Goal: Task Accomplishment & Management: Manage account settings

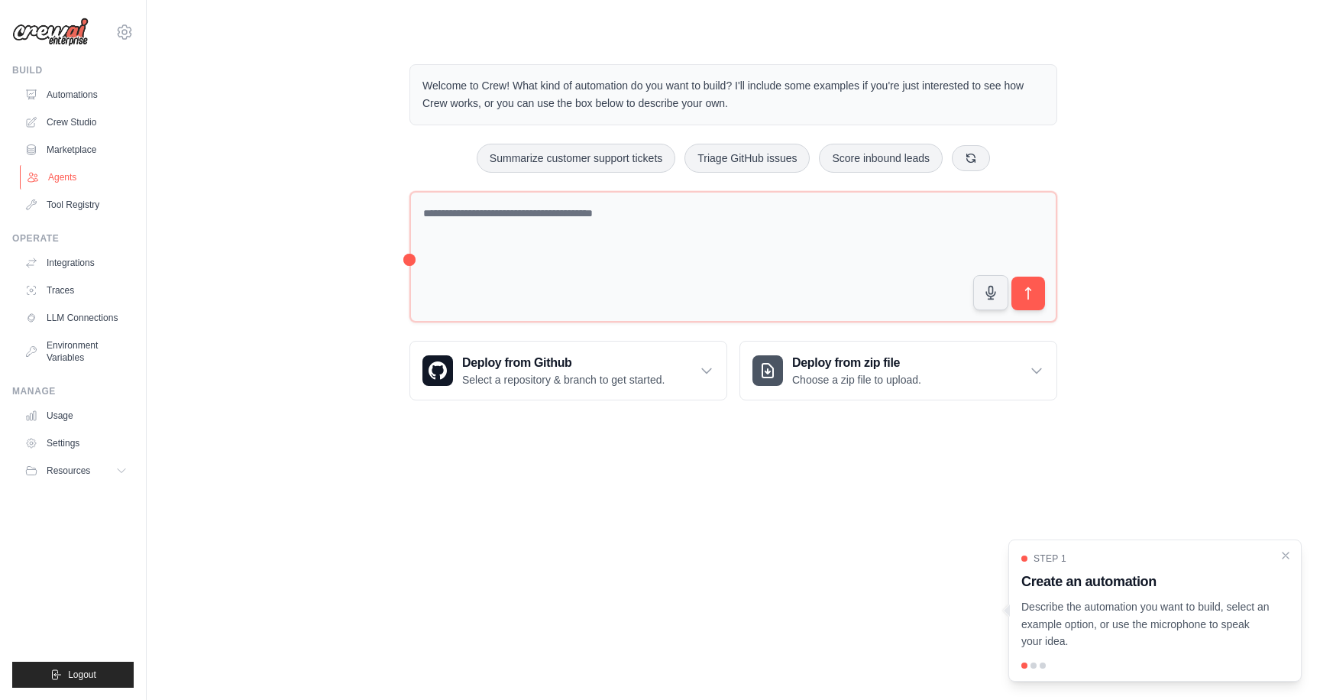
click at [56, 181] on link "Agents" at bounding box center [77, 177] width 115 height 24
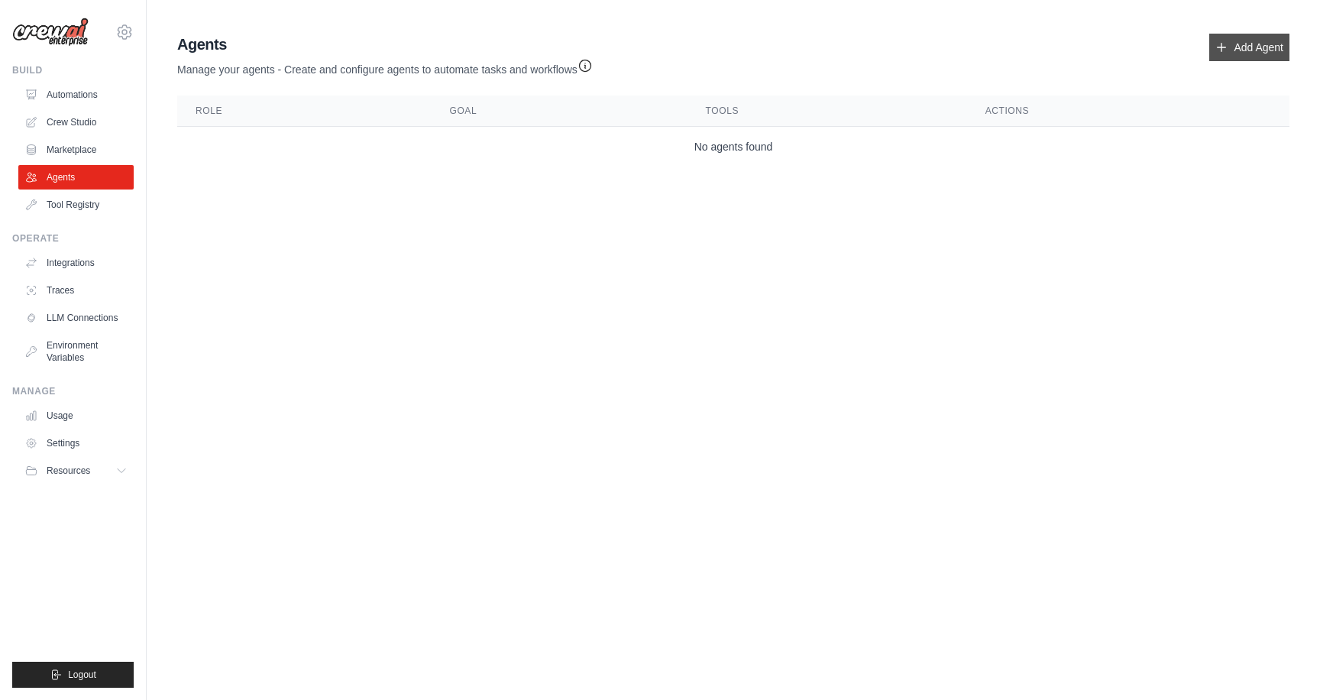
click at [1237, 41] on link "Add Agent" at bounding box center [1249, 47] width 80 height 27
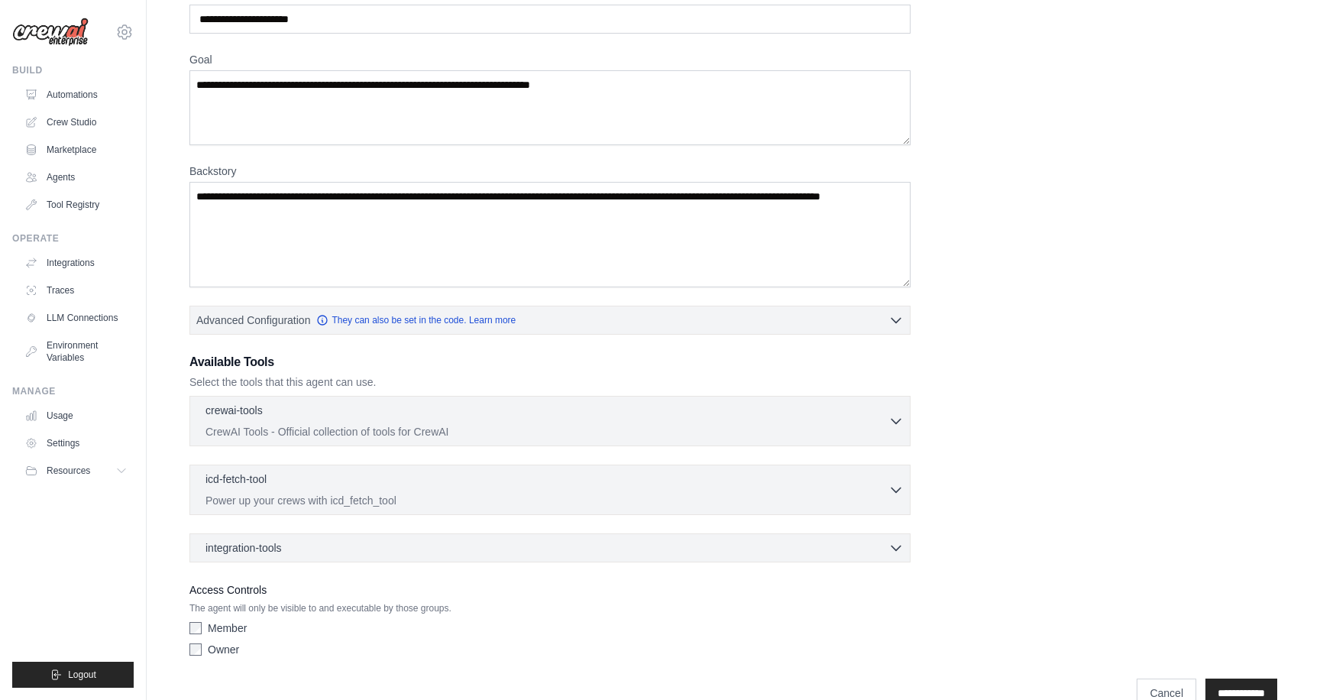
scroll to position [120, 0]
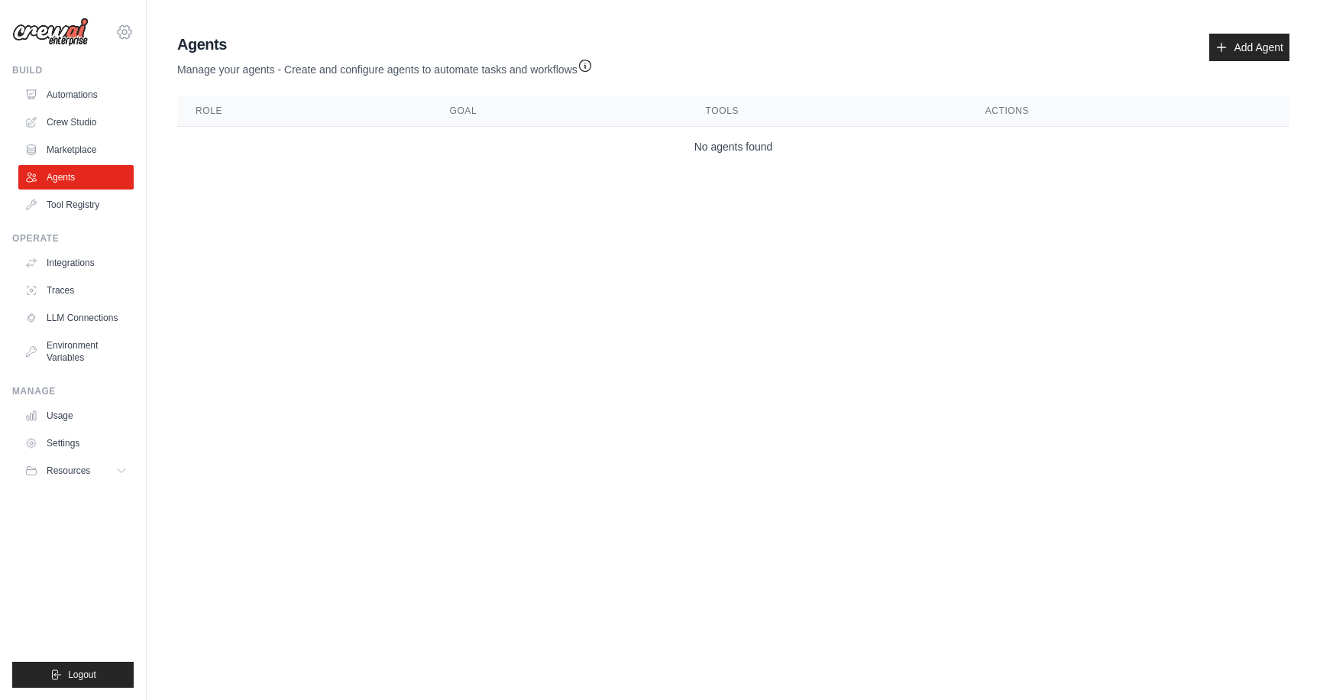
click at [124, 30] on icon at bounding box center [124, 32] width 5 height 5
click at [101, 101] on link "Settings" at bounding box center [124, 102] width 134 height 27
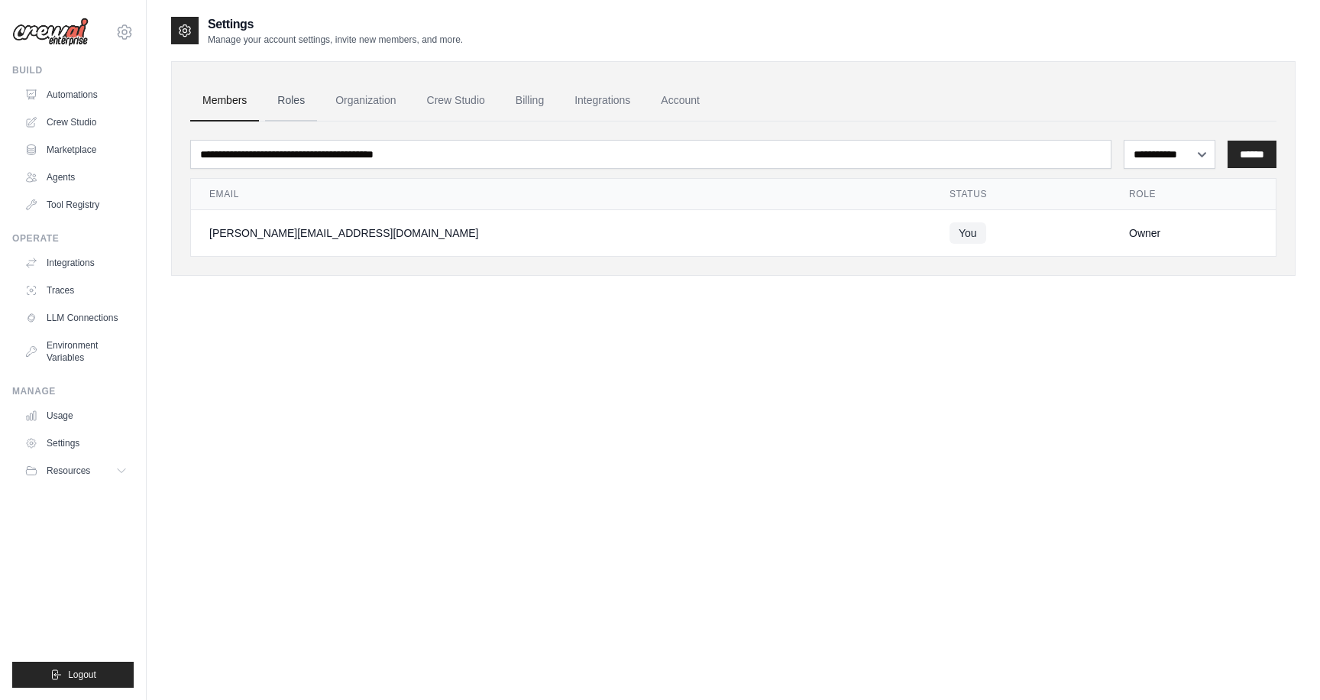
click at [291, 87] on link "Roles" at bounding box center [291, 100] width 52 height 41
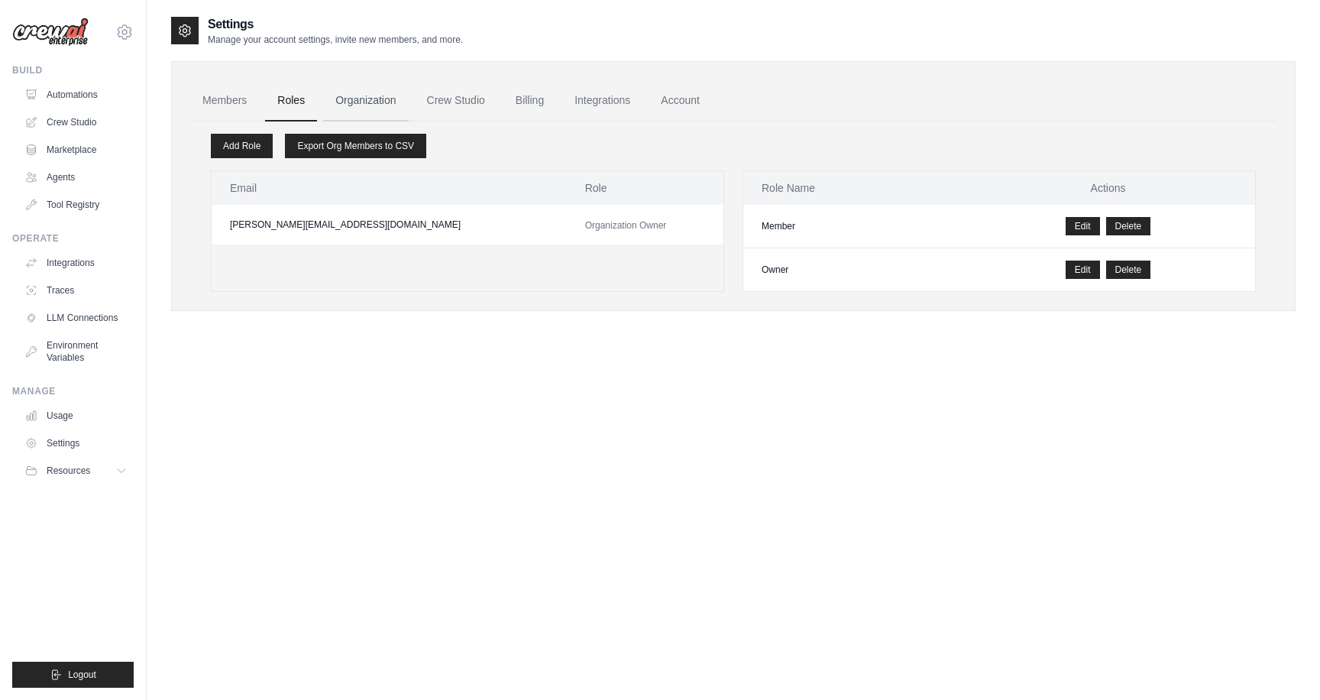
click at [368, 106] on link "Organization" at bounding box center [365, 100] width 85 height 41
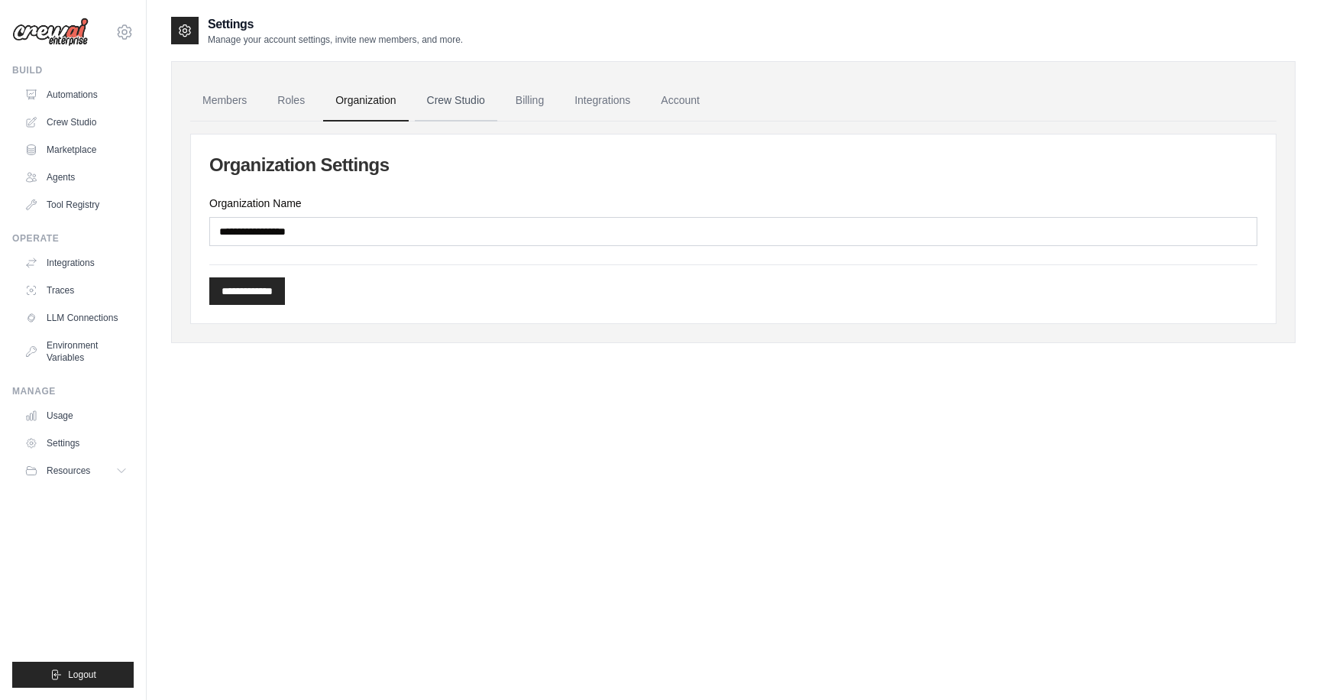
click at [436, 95] on link "Crew Studio" at bounding box center [456, 100] width 82 height 41
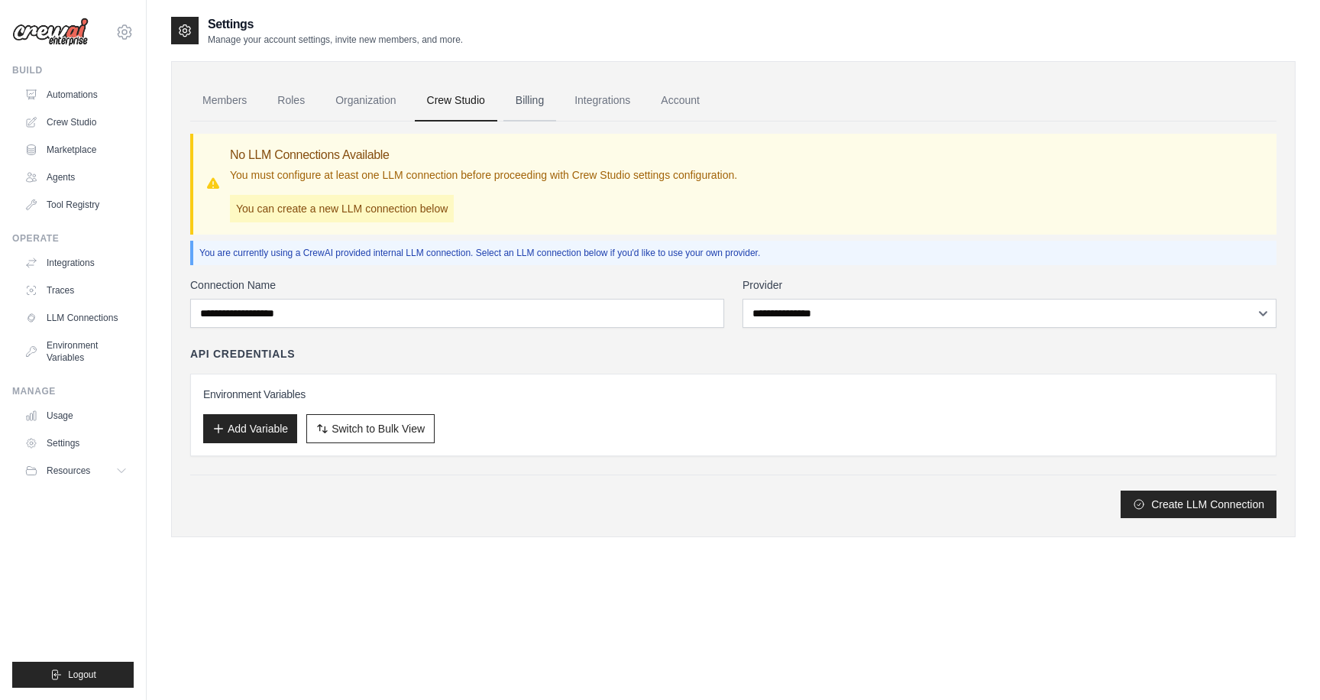
click at [519, 95] on link "Billing" at bounding box center [529, 100] width 53 height 41
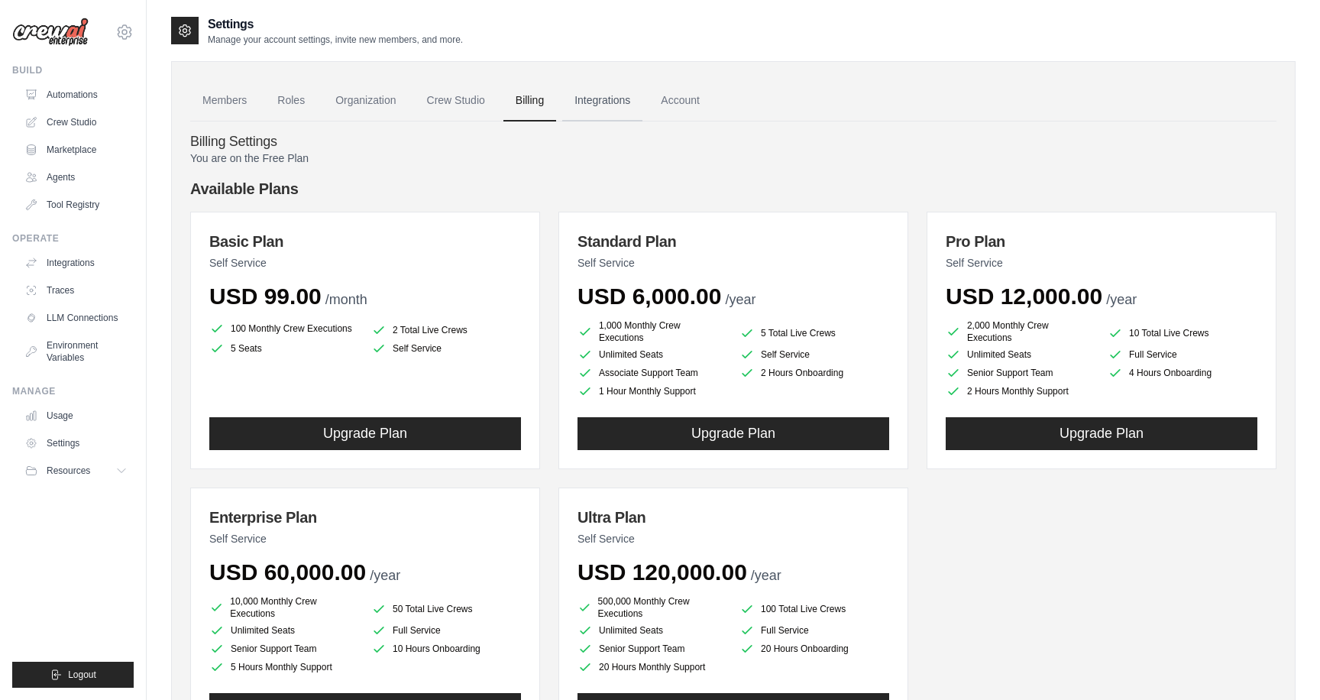
click at [618, 95] on link "Integrations" at bounding box center [602, 100] width 80 height 41
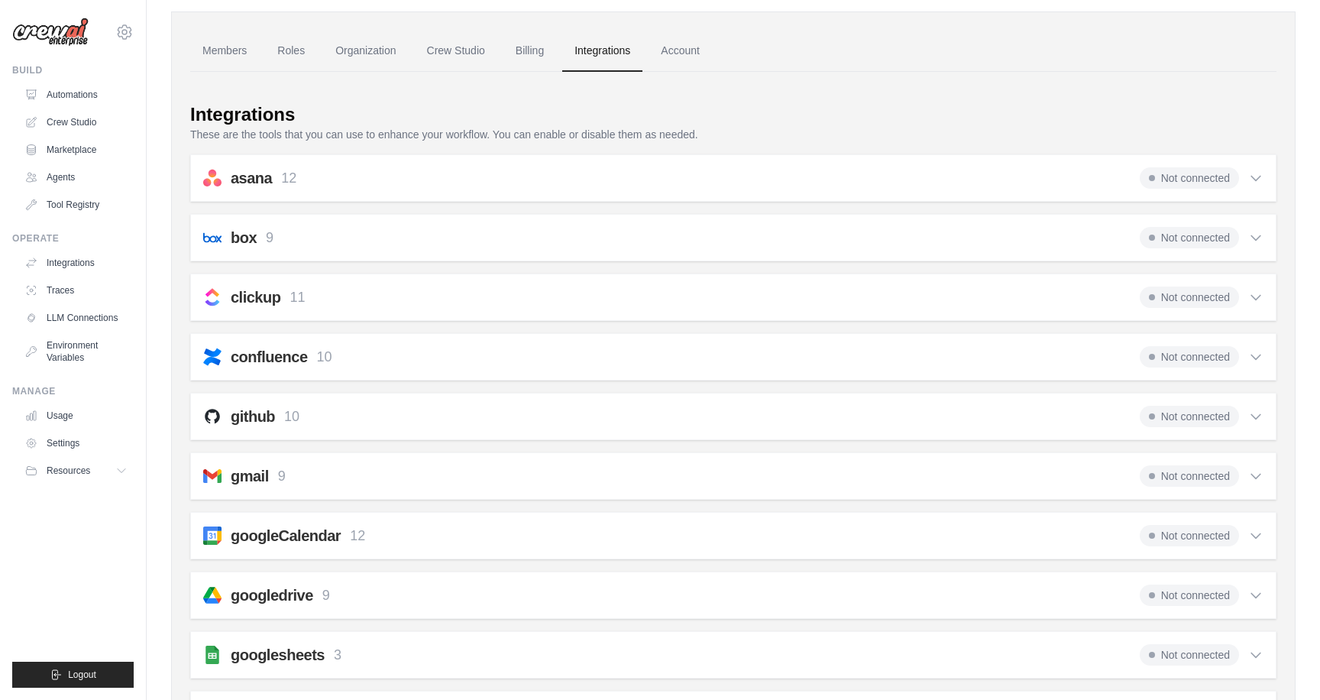
scroll to position [58, 0]
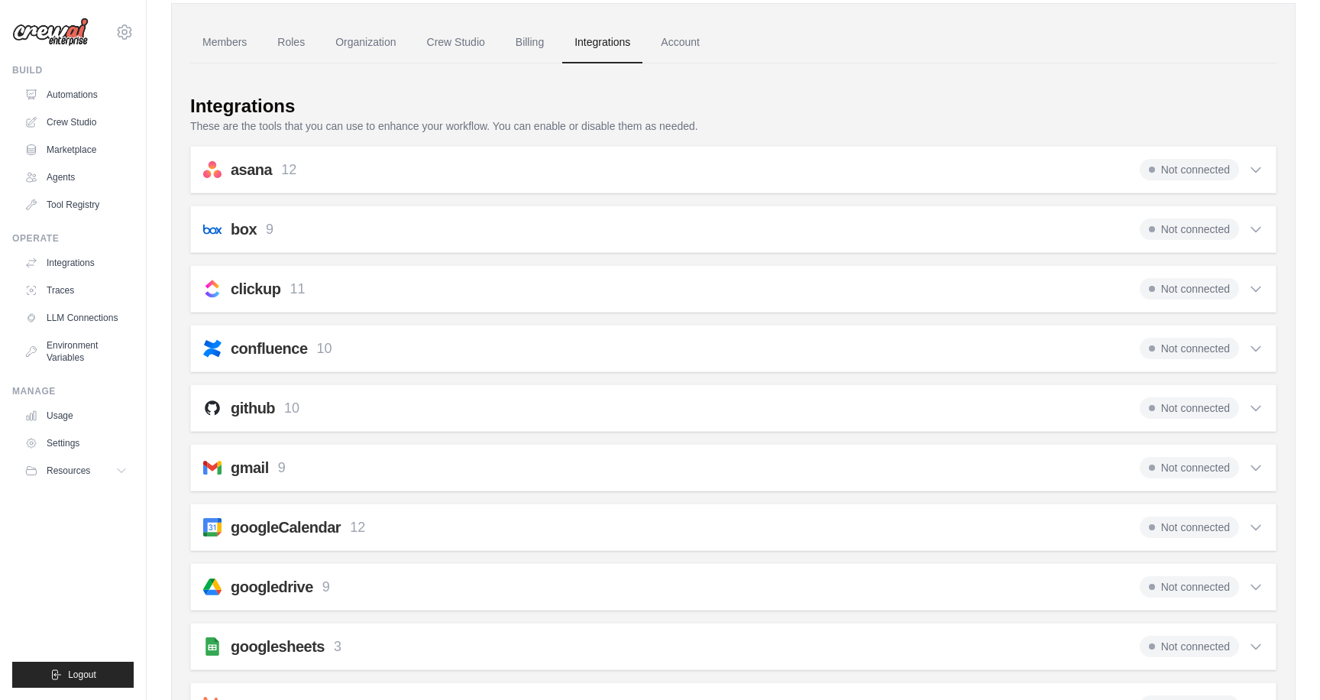
click at [396, 397] on div "github 10 Not connected" at bounding box center [733, 407] width 1060 height 21
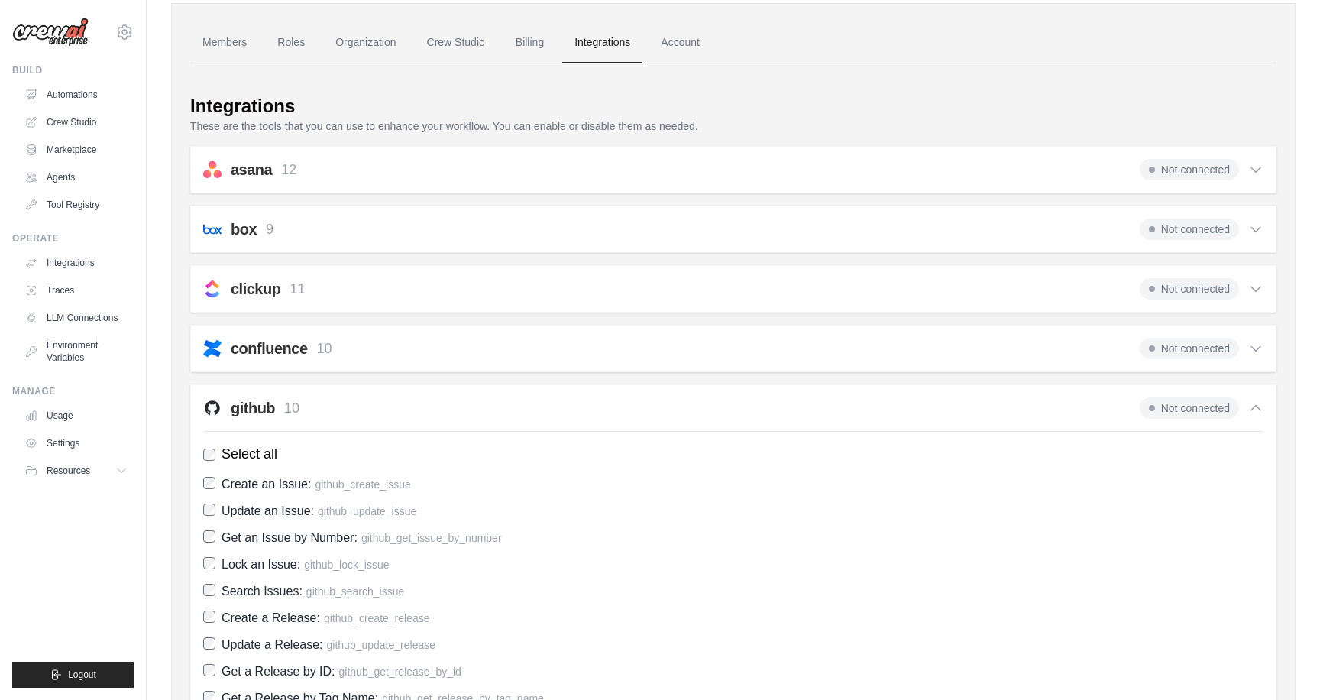
click at [395, 396] on div "github 10 Not connected Select all Create an Issue: github_create_issue Update …" at bounding box center [733, 579] width 1086 height 391
click at [574, 399] on div "github 10 Not connected" at bounding box center [733, 407] width 1060 height 21
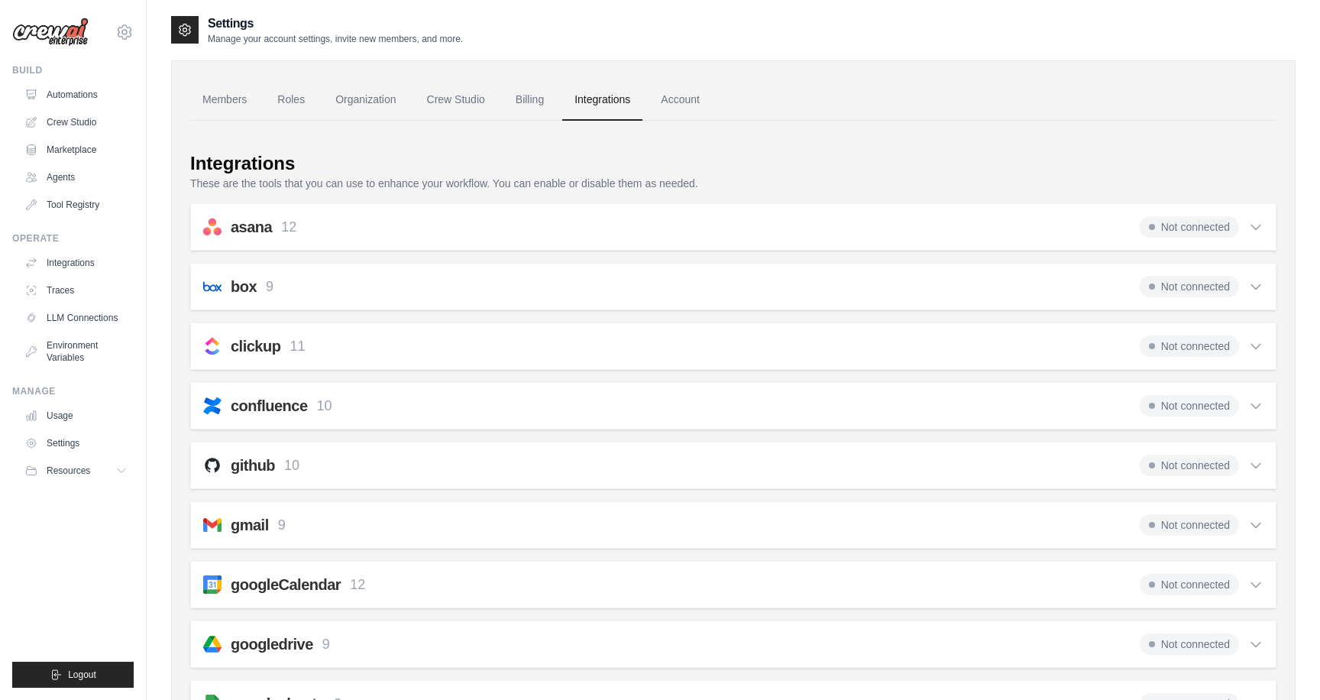
scroll to position [0, 0]
click at [692, 111] on link "Account" at bounding box center [679, 100] width 63 height 41
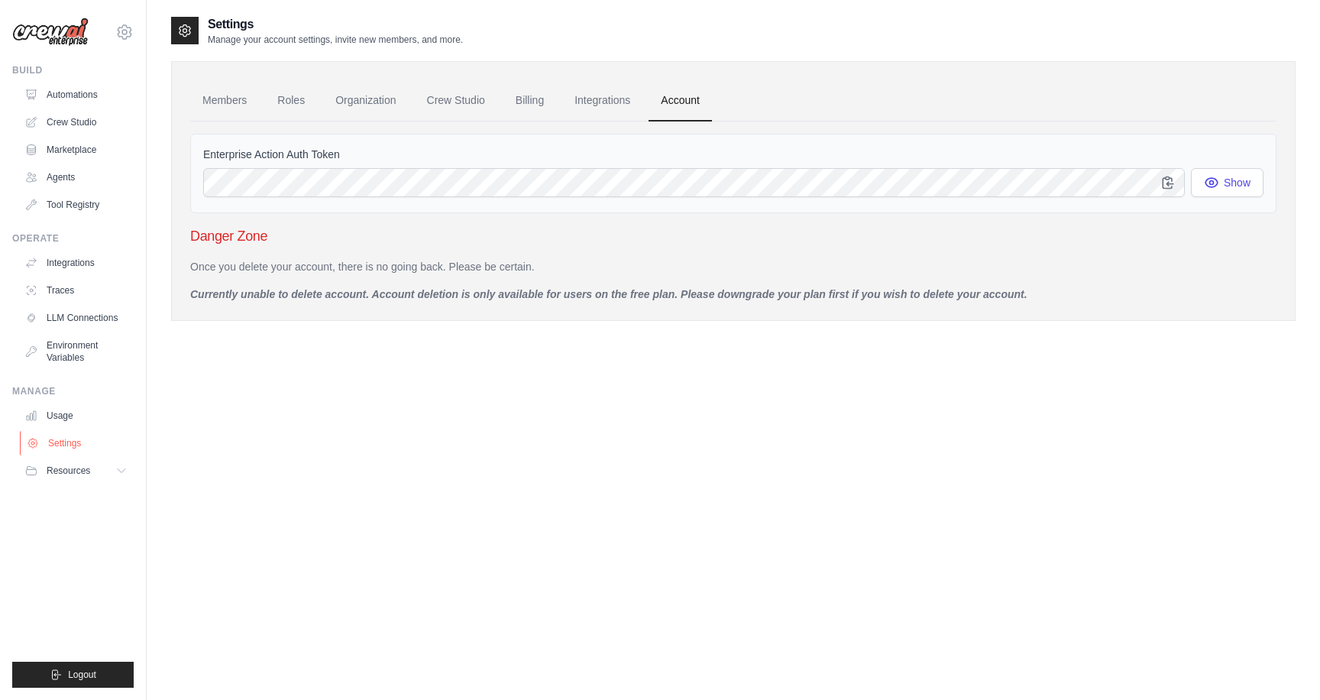
click at [50, 446] on link "Settings" at bounding box center [77, 443] width 115 height 24
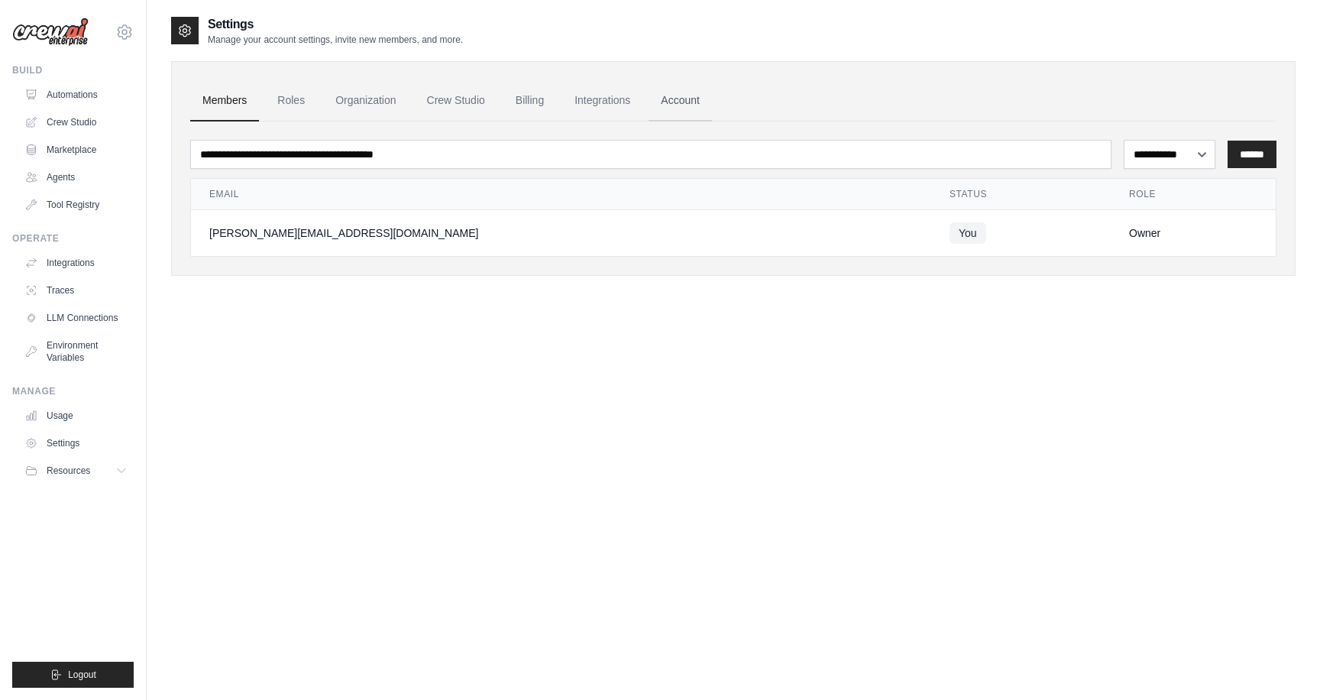
click at [666, 95] on link "Account" at bounding box center [679, 100] width 63 height 41
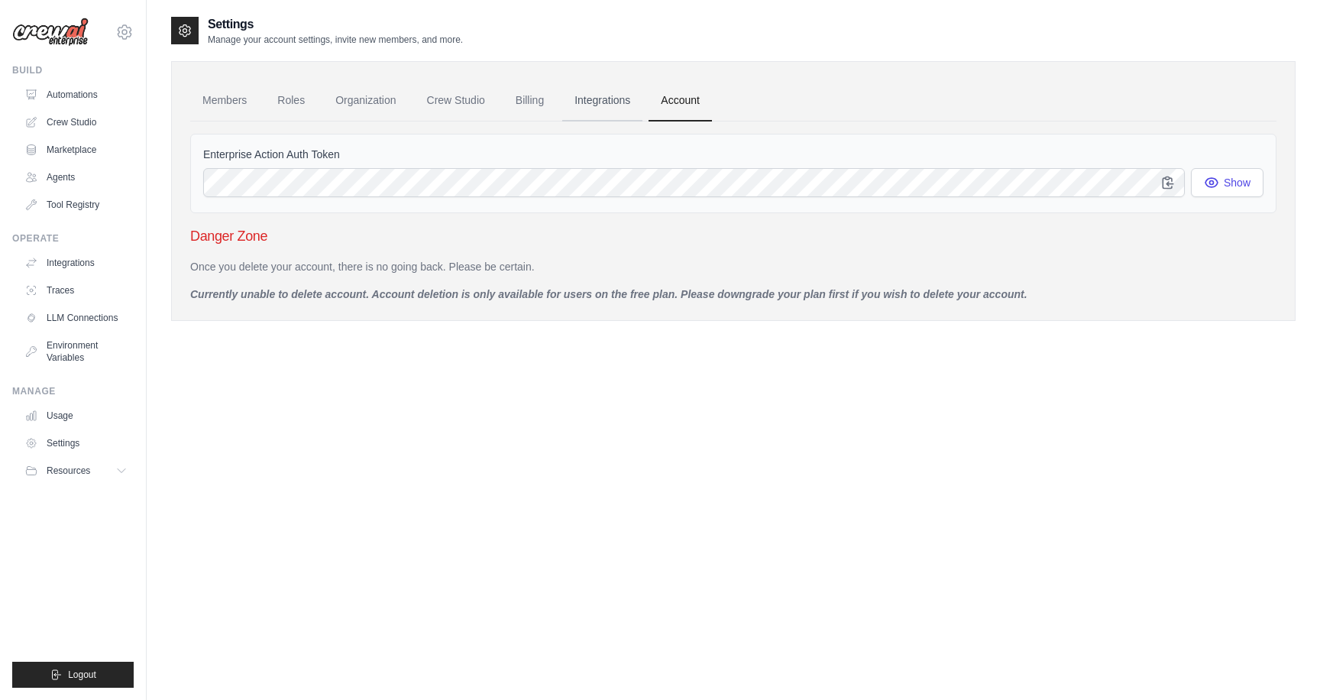
drag, startPoint x: 661, startPoint y: 95, endPoint x: 590, endPoint y: 86, distance: 72.4
click at [590, 86] on link "Integrations" at bounding box center [602, 100] width 80 height 41
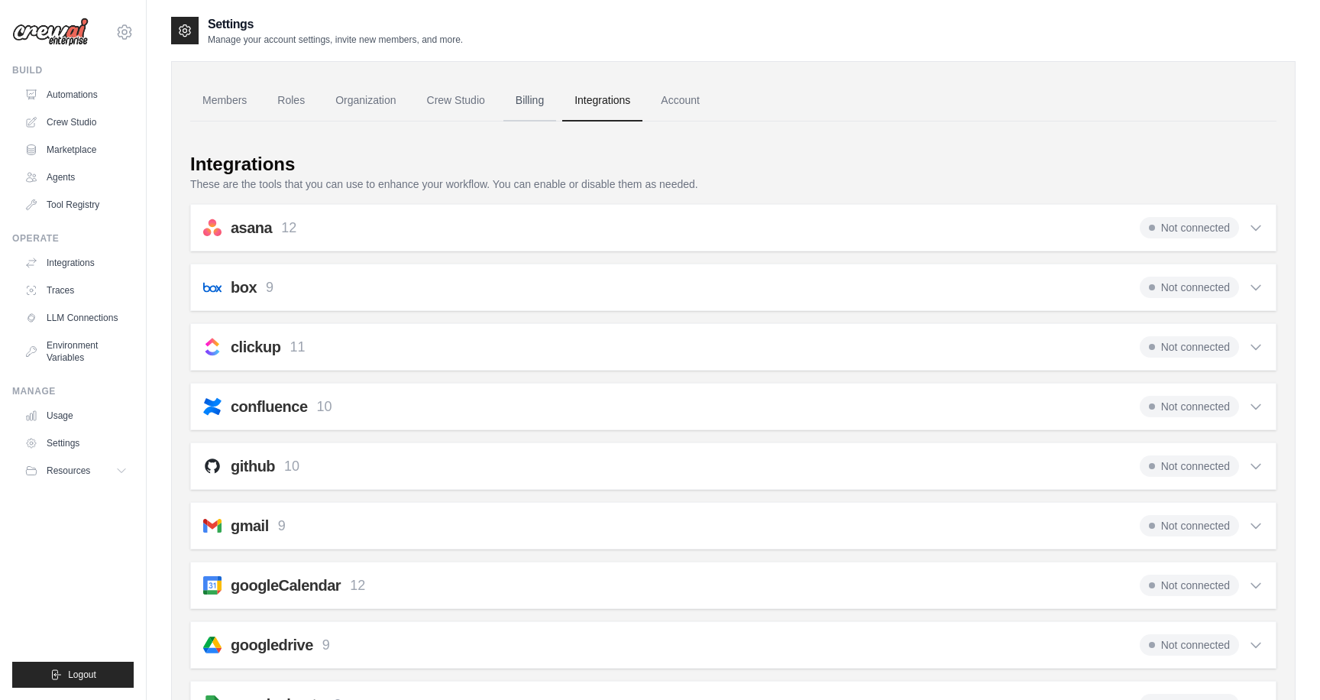
click at [534, 86] on link "Billing" at bounding box center [529, 100] width 53 height 41
click at [531, 88] on link "Billing" at bounding box center [529, 100] width 53 height 41
click at [451, 88] on link "Crew Studio" at bounding box center [456, 100] width 82 height 41
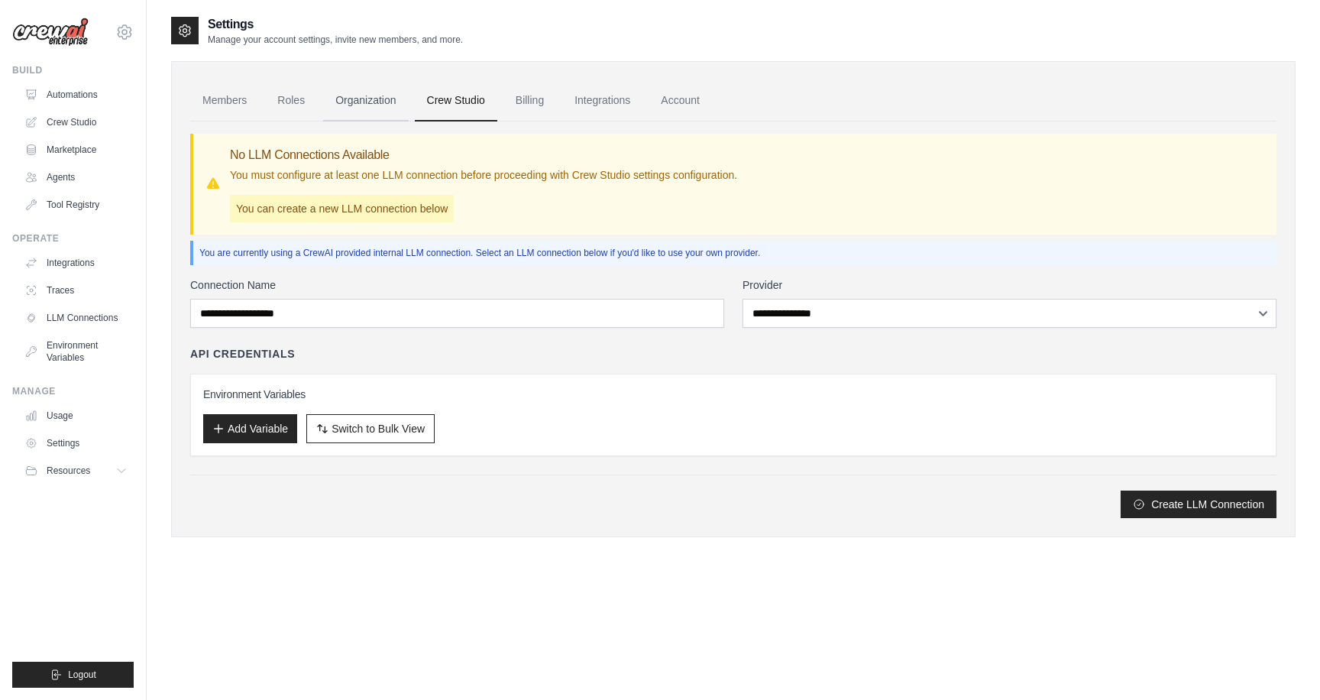
click at [378, 106] on link "Organization" at bounding box center [365, 100] width 85 height 41
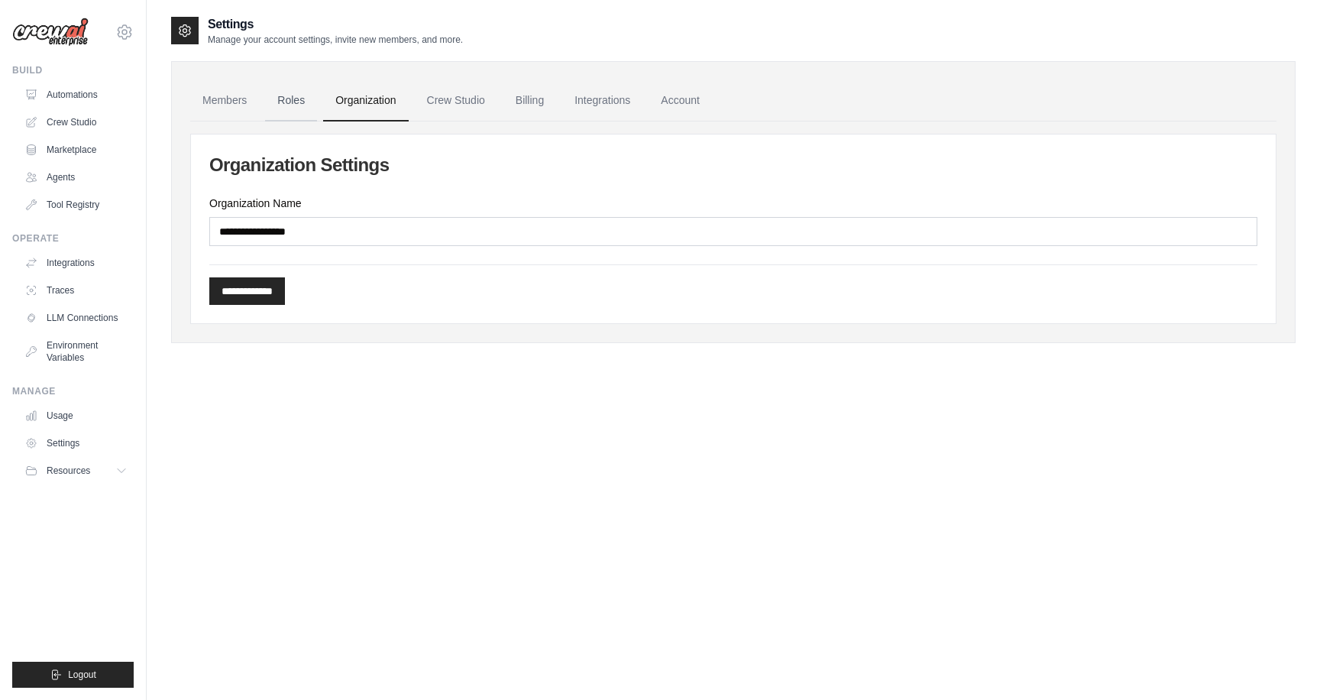
click at [278, 95] on link "Roles" at bounding box center [291, 100] width 52 height 41
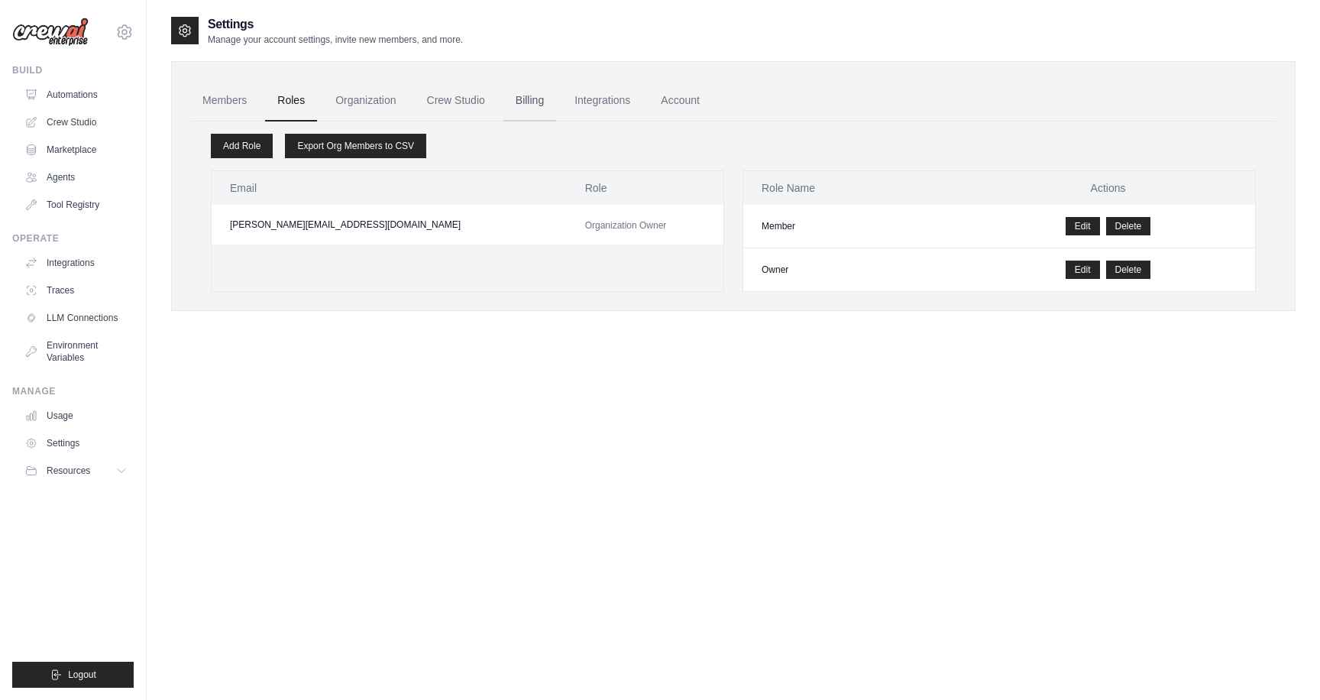
click at [526, 104] on link "Billing" at bounding box center [529, 100] width 53 height 41
click at [623, 97] on link "Integrations" at bounding box center [602, 100] width 80 height 41
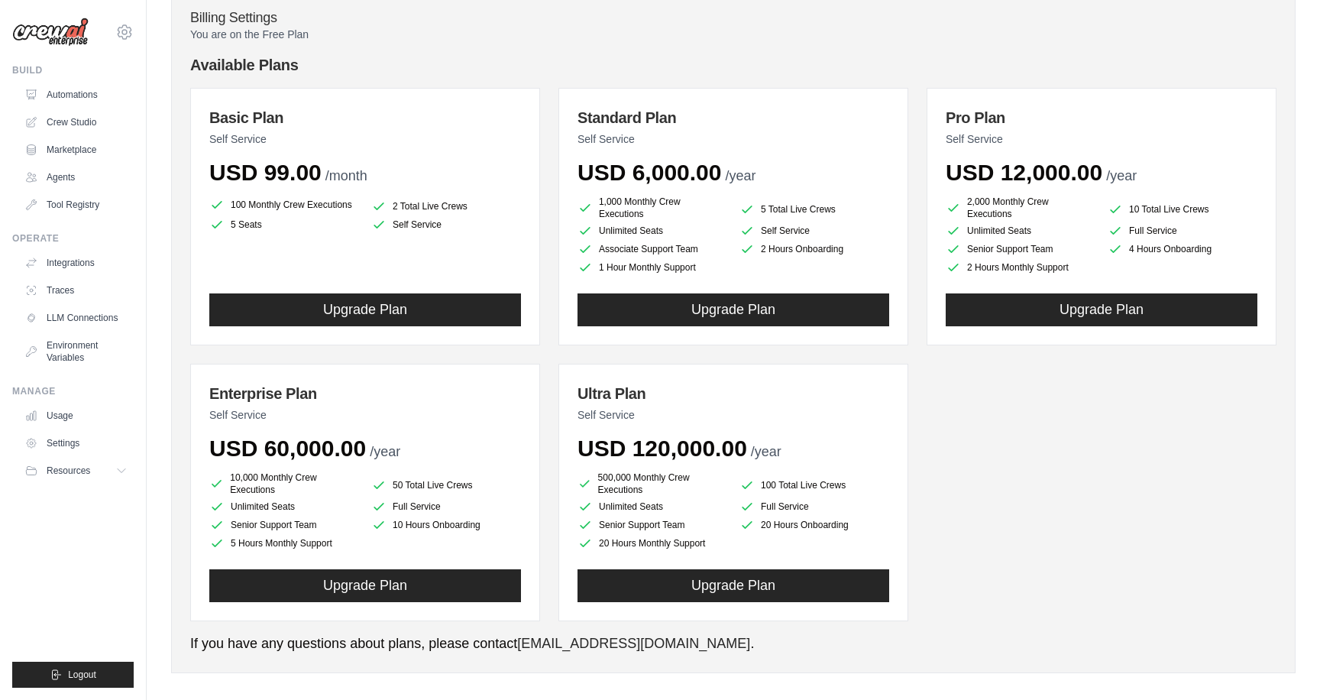
scroll to position [127, 0]
